Goal: Transaction & Acquisition: Book appointment/travel/reservation

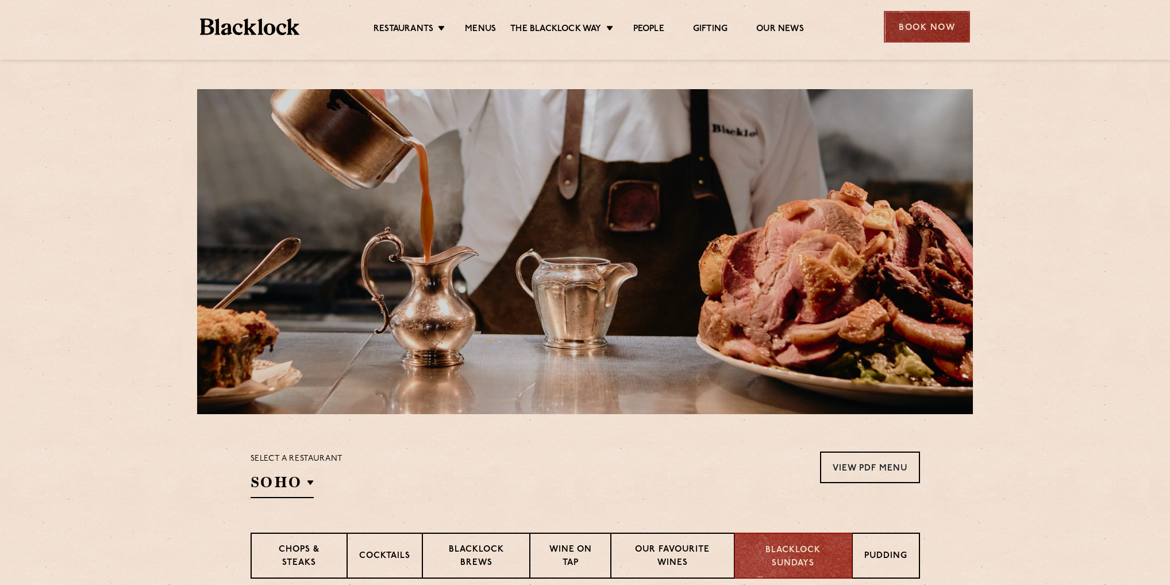
click at [954, 16] on div "Book Now" at bounding box center [927, 27] width 86 height 32
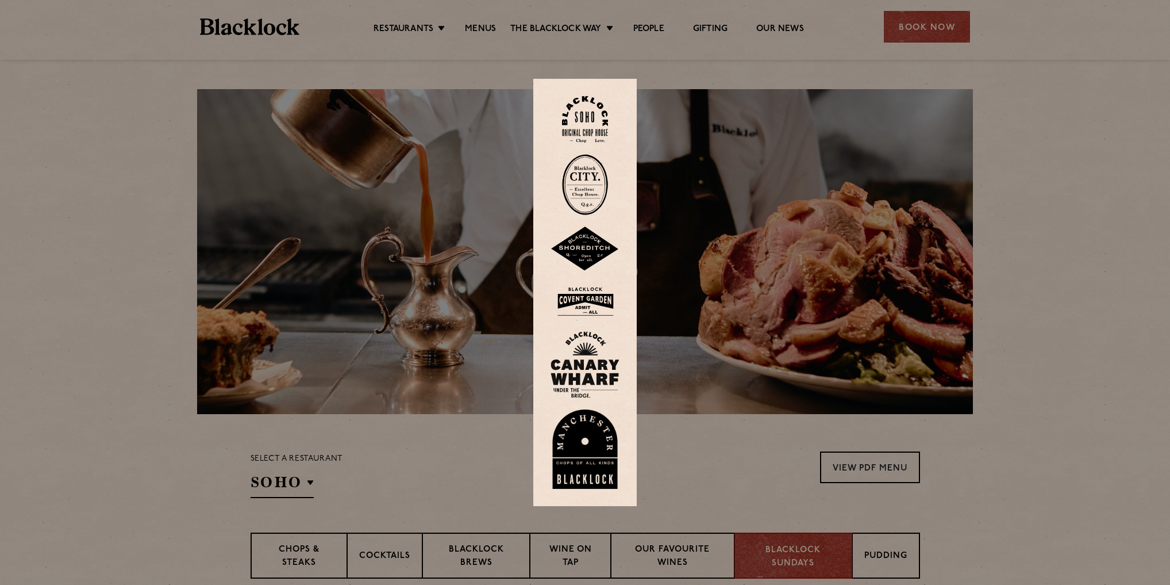
click at [586, 305] on img at bounding box center [585, 301] width 69 height 37
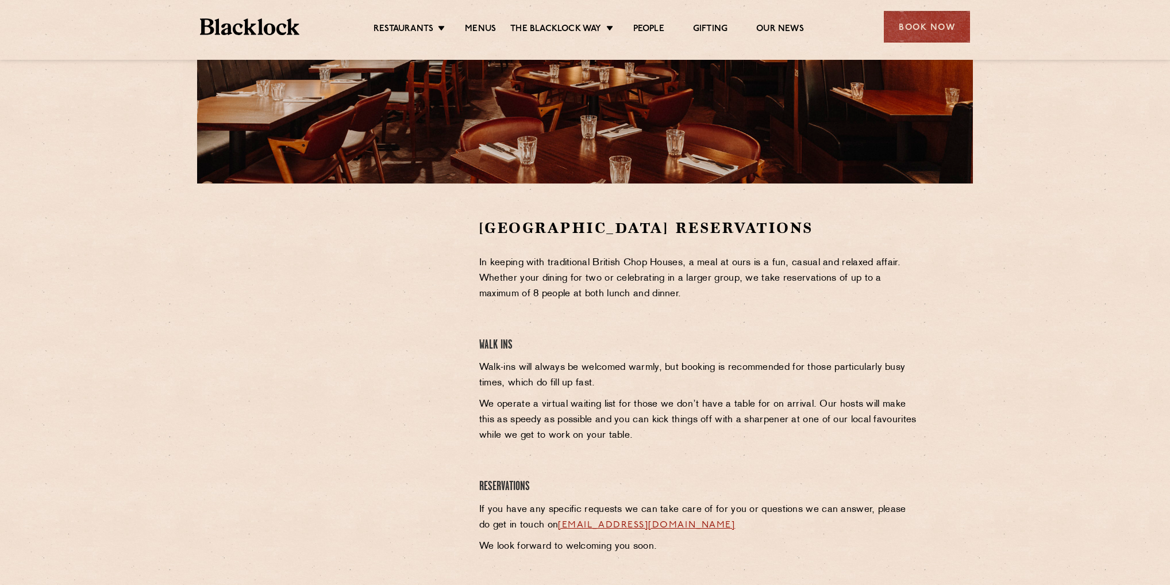
scroll to position [245, 0]
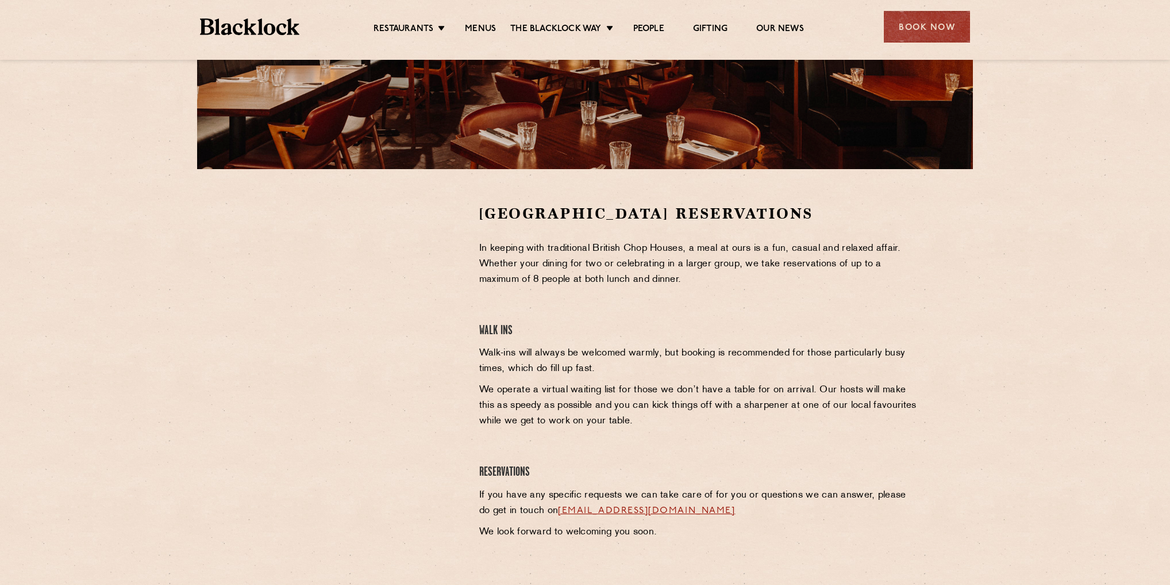
click at [121, 115] on div "Covent Garden Reservations In keeping with traditional British Chop Houses, a m…" at bounding box center [585, 167] width 1170 height 825
click at [981, 269] on section "Covent Garden Reservations In keeping with traditional British Chop Houses, a m…" at bounding box center [585, 374] width 1170 height 411
click at [448, 286] on div at bounding box center [357, 289] width 212 height 173
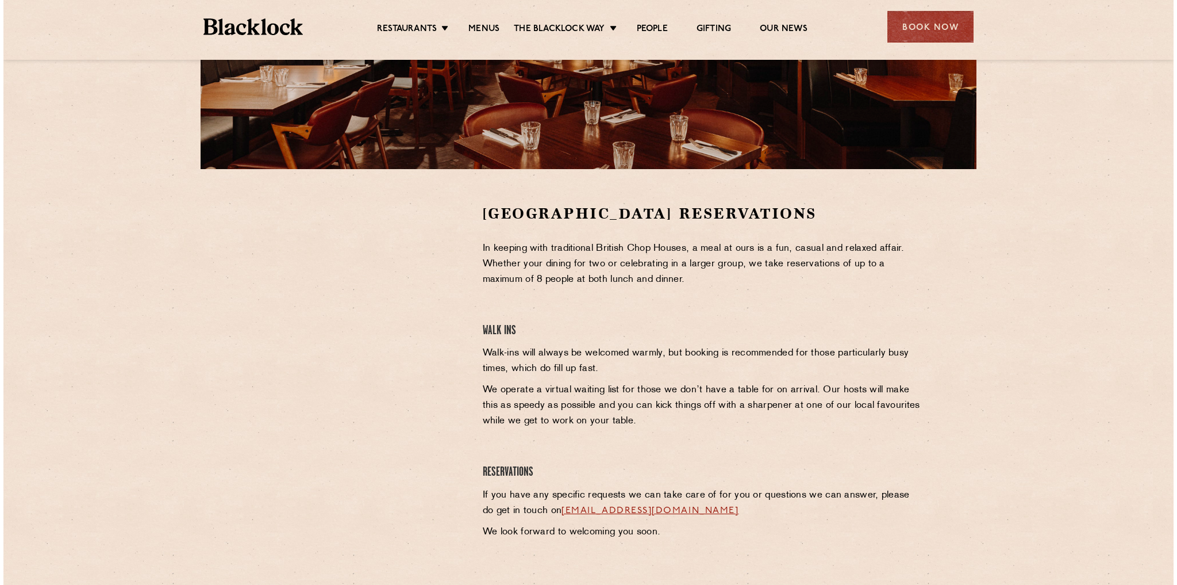
scroll to position [0, 0]
